Goal: Find contact information: Find contact information

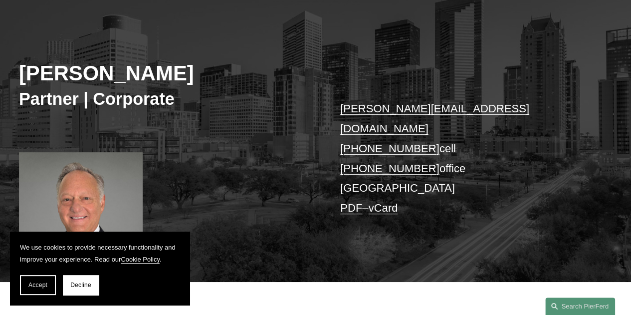
scroll to position [100, 0]
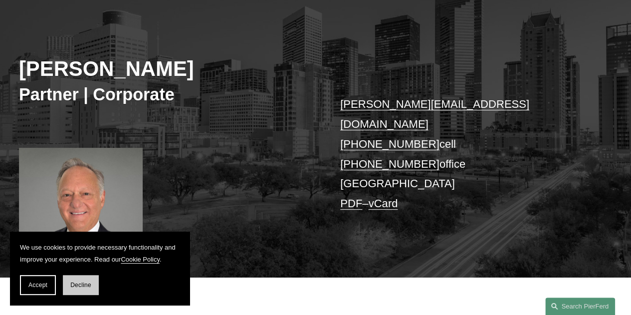
click at [83, 285] on span "Decline" at bounding box center [80, 285] width 21 height 7
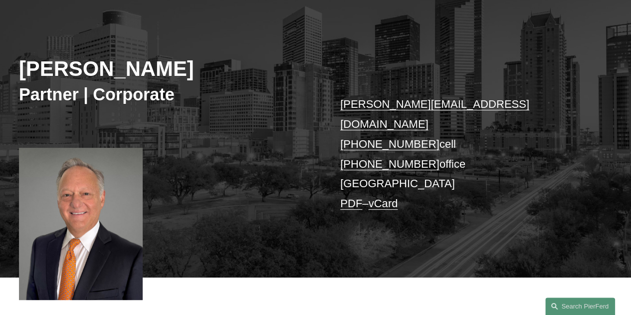
scroll to position [0, 0]
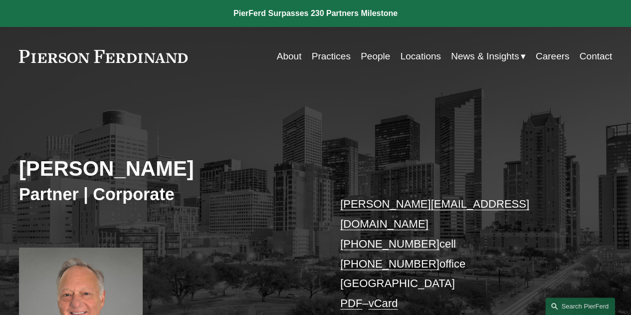
click at [371, 55] on link "People" at bounding box center [375, 56] width 29 height 19
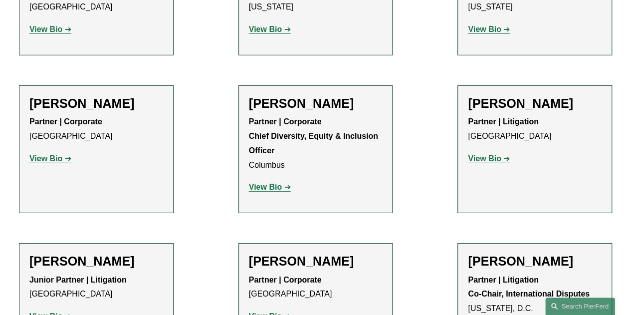
scroll to position [1597, 0]
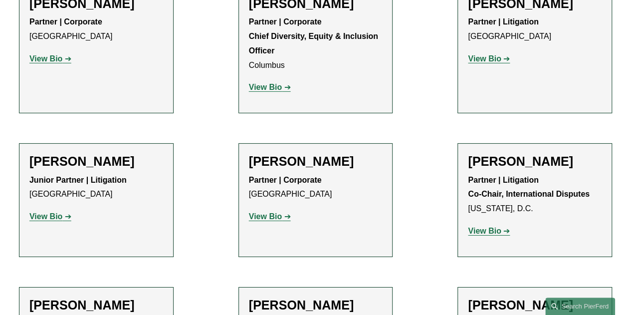
click at [259, 212] on strong "View Bio" at bounding box center [265, 216] width 33 height 8
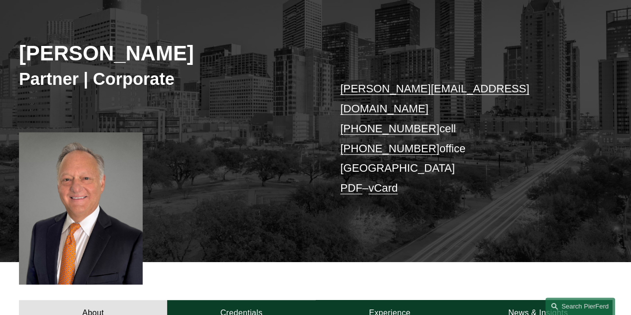
scroll to position [100, 0]
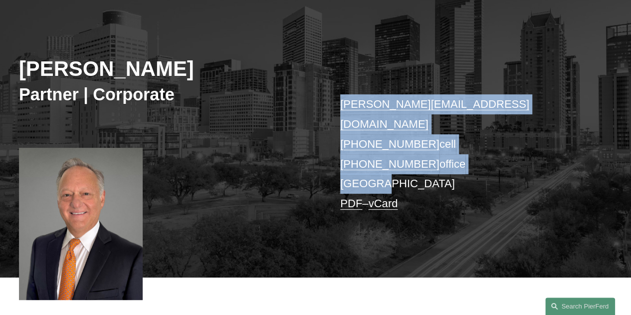
drag, startPoint x: 389, startPoint y: 166, endPoint x: 341, endPoint y: 100, distance: 81.8
click at [341, 100] on p "wayne.bunch@pierferd.com +1.713.594.7642 cell +1.713.955.4080 office Houston PD…" at bounding box center [463, 153] width 247 height 119
copy p "wayne.bunch@pierferd.com +1.713.594.7642 cell +1.713.955.4080 office Houston"
